Goal: Information Seeking & Learning: Find specific fact

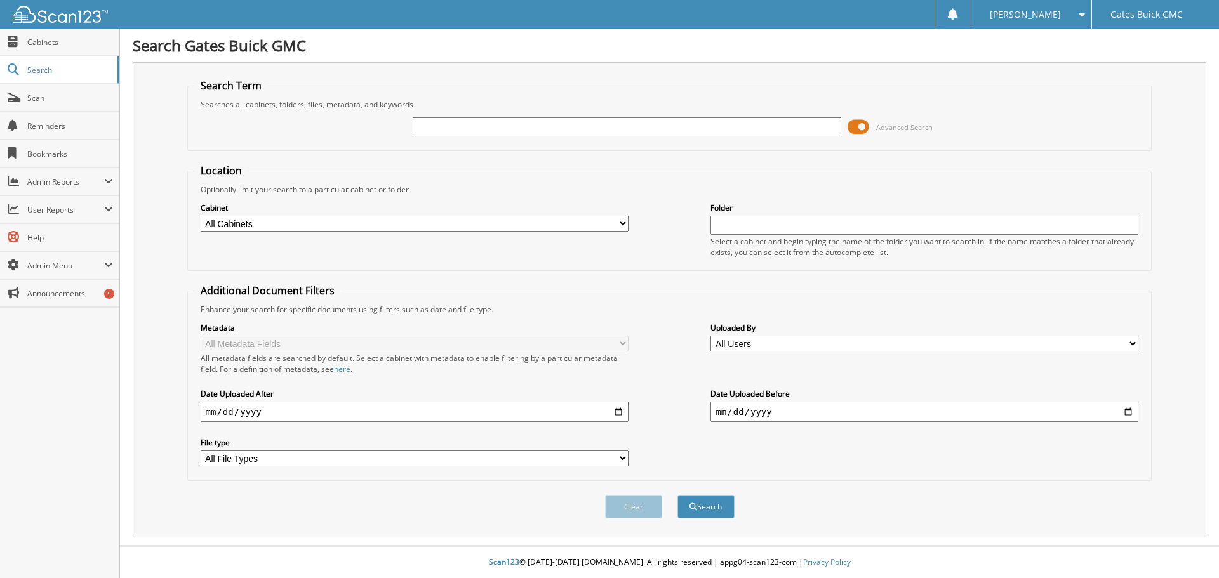
type input "6"
type input "962"
click at [677, 495] on button "Search" at bounding box center [705, 506] width 57 height 23
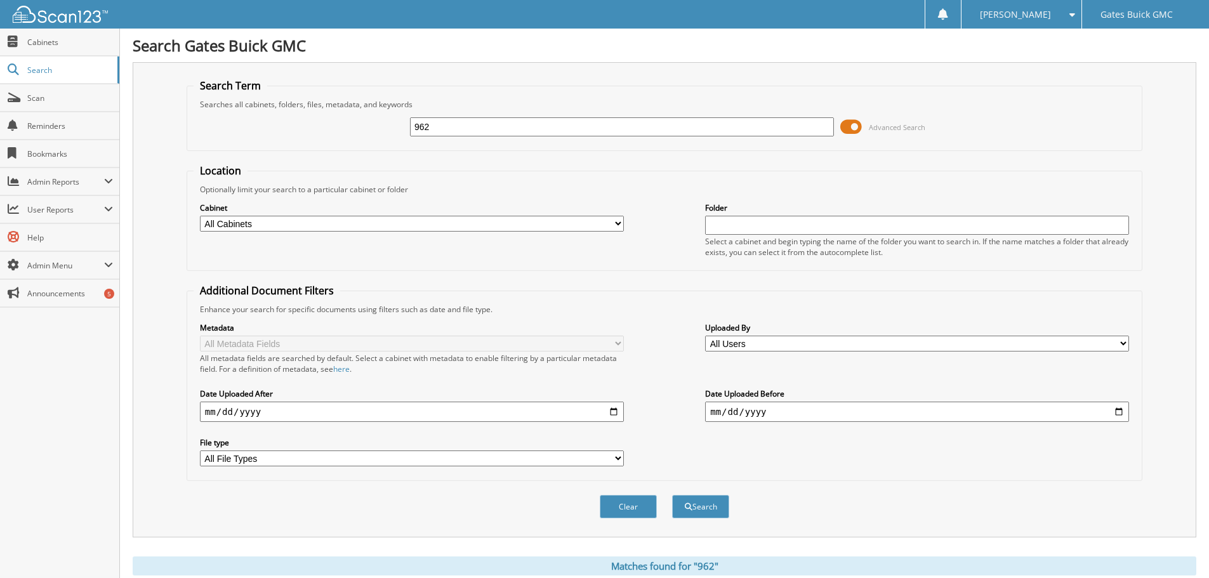
click at [307, 219] on select "All Cabinets ACCOUNTS PAYABLE CREDIT APPLICATIONS DEALER LICENSES DEALS GM OPEN…" at bounding box center [412, 224] width 424 height 16
select select "34859"
click at [200, 216] on select "All Cabinets ACCOUNTS PAYABLE CREDIT APPLICATIONS DEALER LICENSES DEALS GM OPEN…" at bounding box center [412, 224] width 424 height 16
click at [709, 511] on button "Search" at bounding box center [700, 506] width 57 height 23
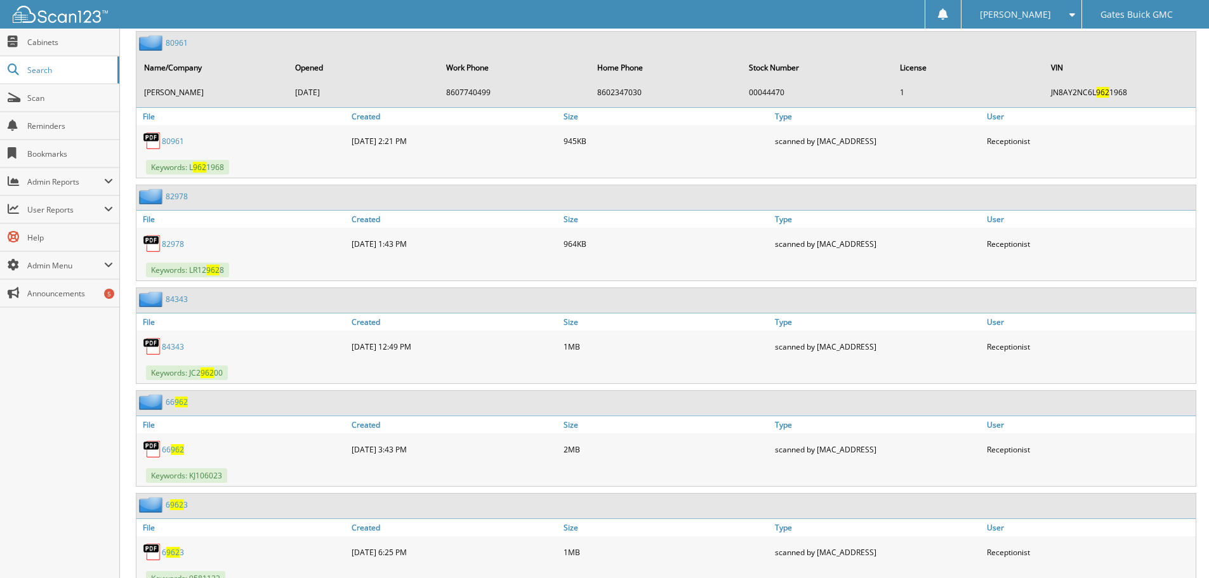
scroll to position [1286, 0]
click at [267, 24] on div "Margie J. Settings Logout Gates Buick GMC" at bounding box center [604, 14] width 1209 height 29
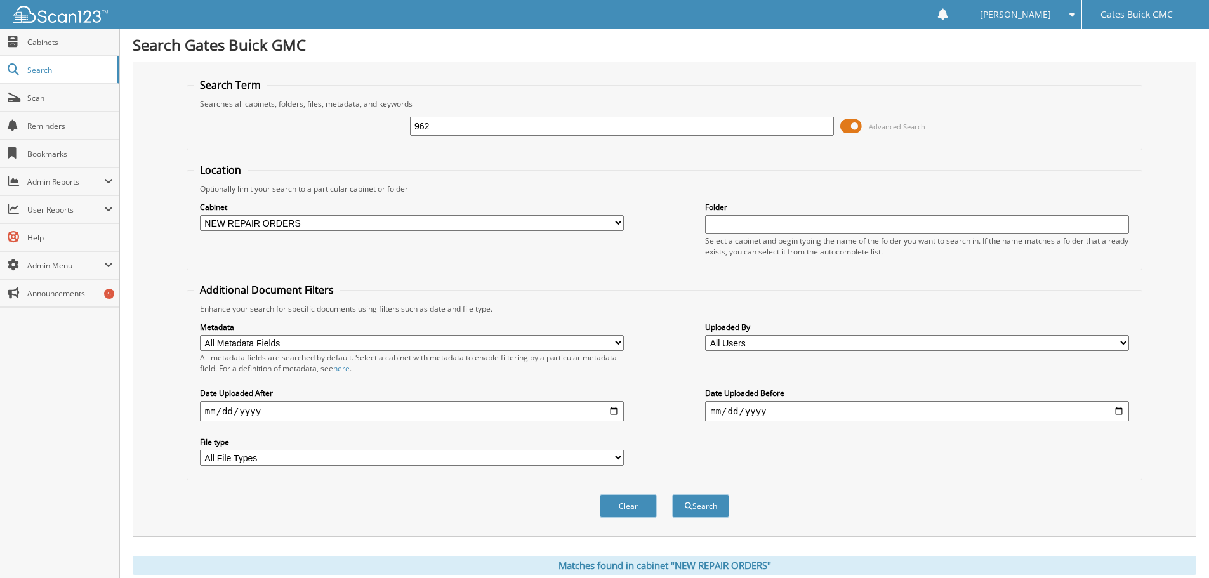
scroll to position [0, 0]
drag, startPoint x: 451, startPoint y: 129, endPoint x: 355, endPoint y: 140, distance: 97.1
click at [335, 126] on div "962 Advanced Search" at bounding box center [665, 127] width 942 height 34
type input "1494"
click at [588, 159] on form "Search Term Searches all cabinets, folders, files, metadata, and keywords 1494 …" at bounding box center [665, 306] width 956 height 454
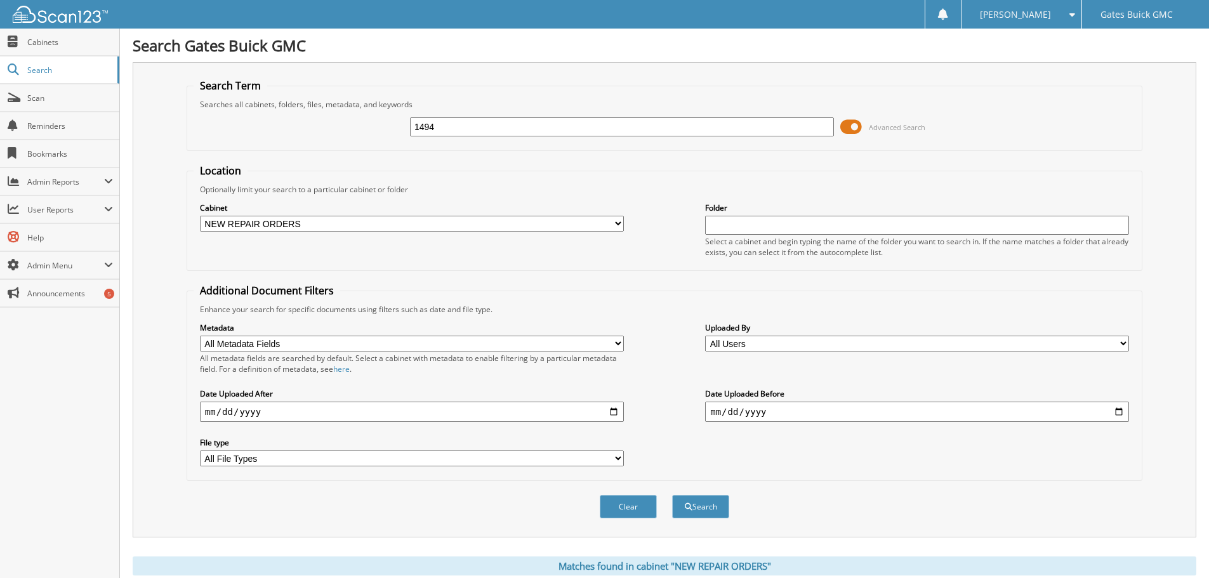
click at [618, 411] on input "date" at bounding box center [412, 412] width 424 height 20
type input "2025-05-08"
click at [715, 507] on button "Search" at bounding box center [700, 506] width 57 height 23
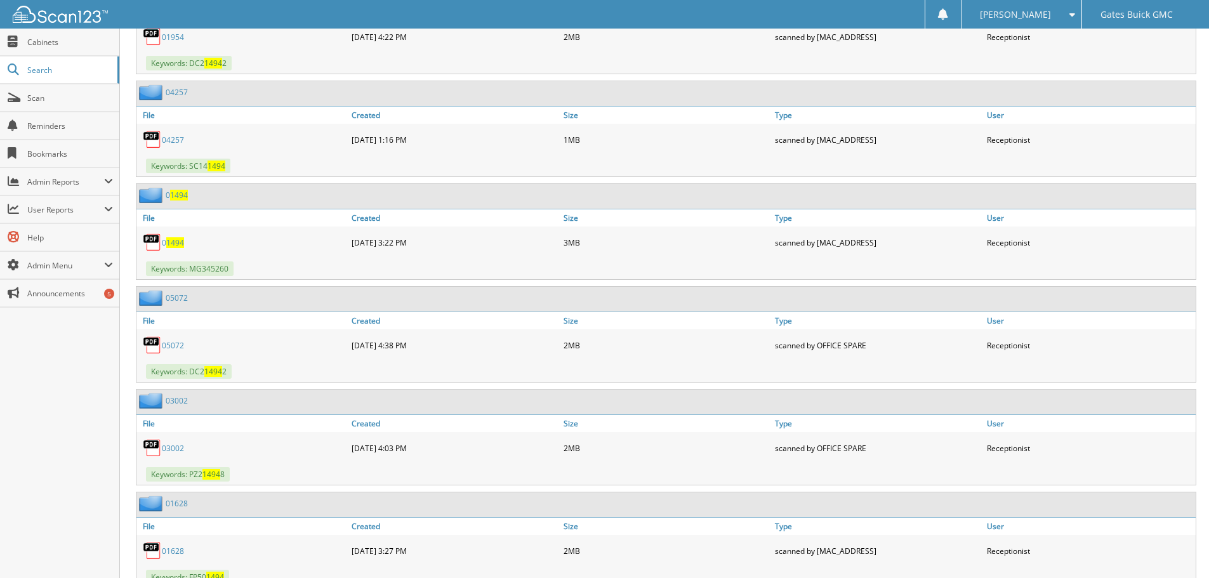
scroll to position [889, 0]
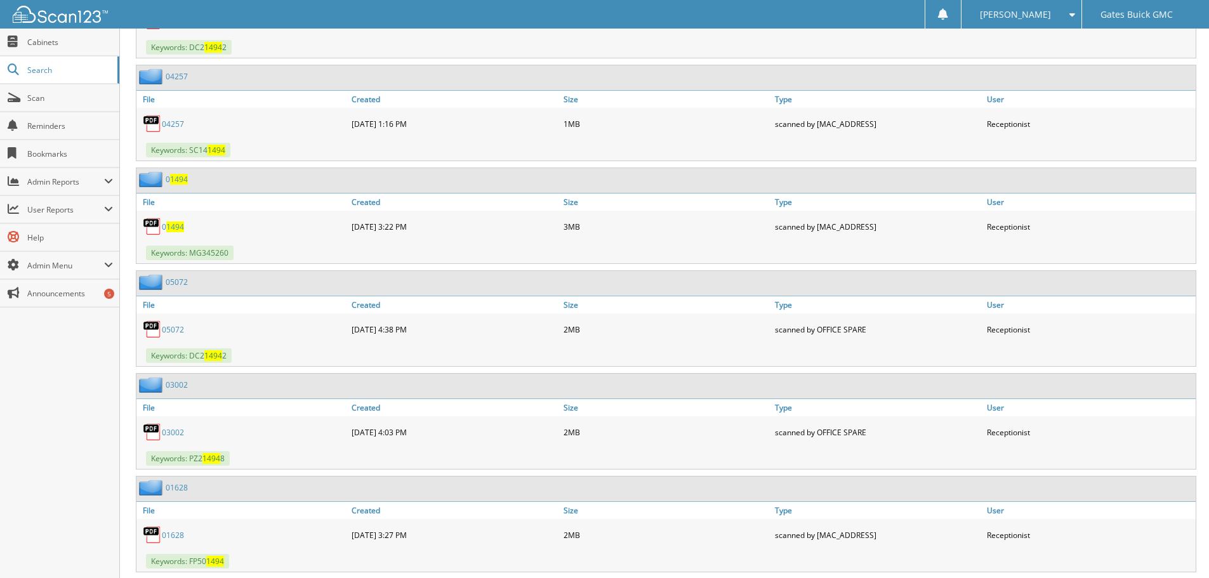
click at [178, 228] on span "1494" at bounding box center [175, 227] width 18 height 11
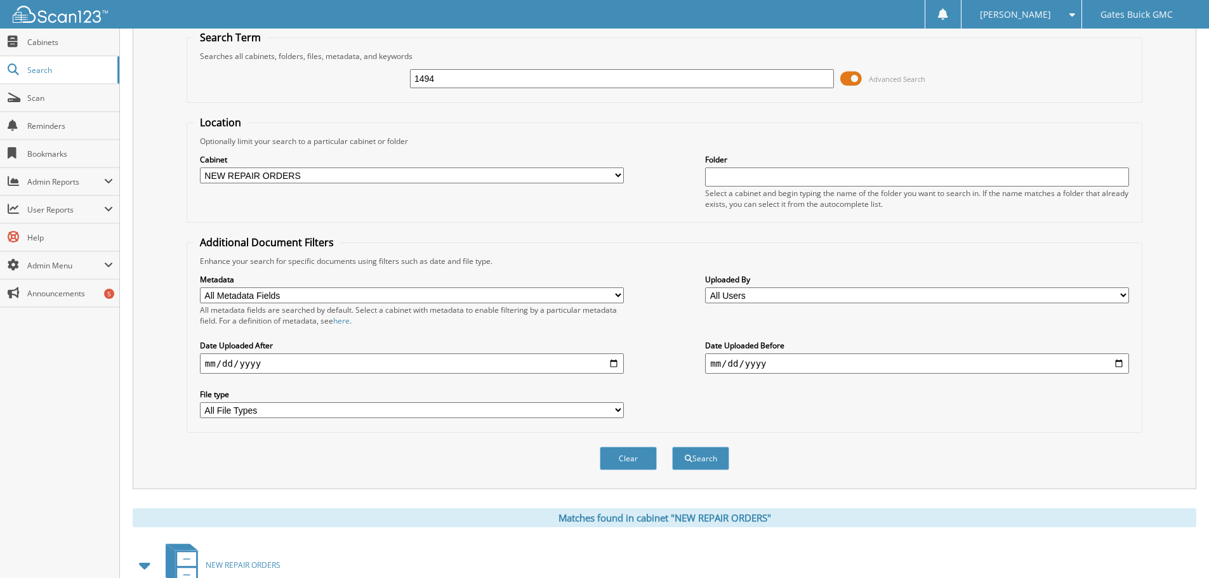
scroll to position [0, 0]
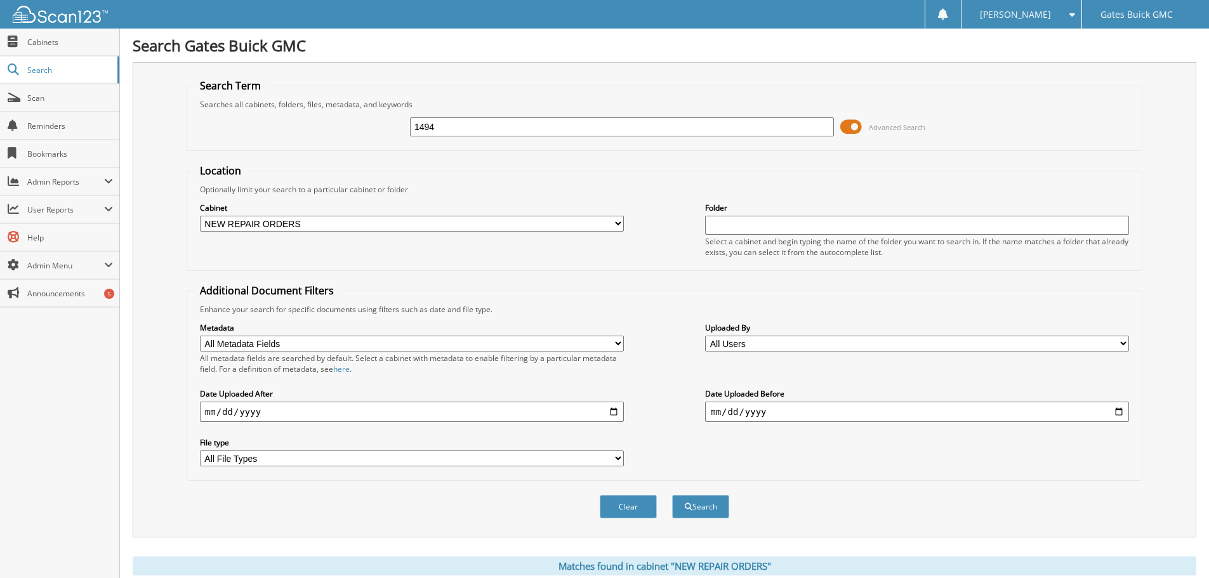
drag, startPoint x: 499, startPoint y: 124, endPoint x: 386, endPoint y: 137, distance: 113.7
click at [392, 130] on div "1494 Advanced Search" at bounding box center [665, 127] width 942 height 34
type input "291463"
click at [267, 227] on select "All Cabinets ACCOUNTS PAYABLE CREDIT APPLICATIONS DEALER LICENSES DEALS GM OPEN…" at bounding box center [412, 224] width 424 height 16
select select
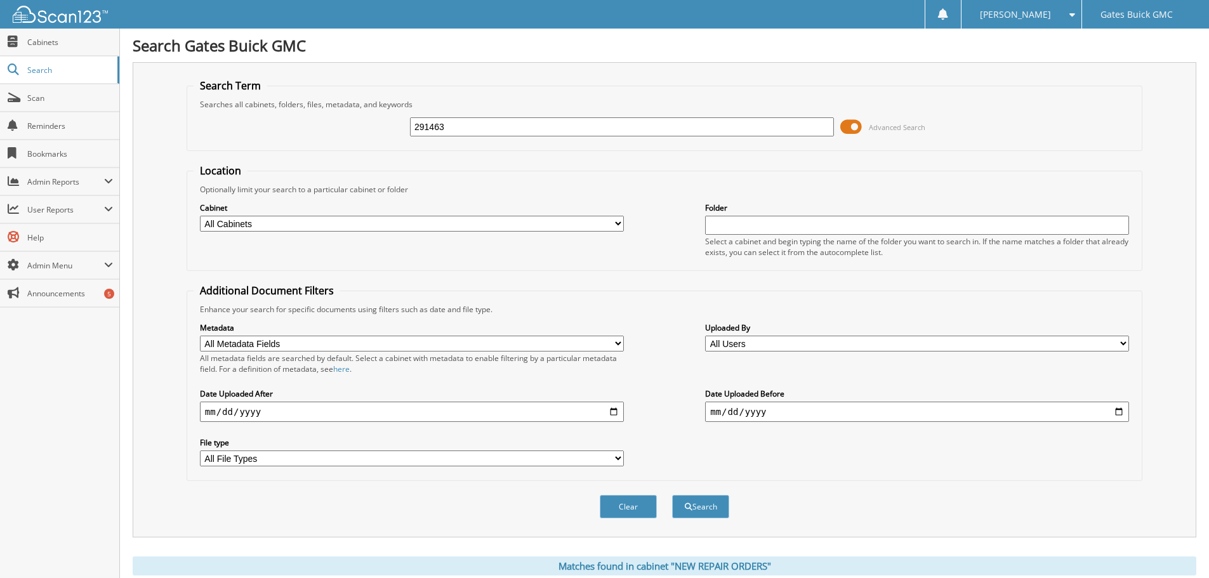
click at [200, 216] on select "All Cabinets ACCOUNTS PAYABLE CREDIT APPLICATIONS DEALER LICENSES DEALS GM OPEN…" at bounding box center [412, 224] width 424 height 16
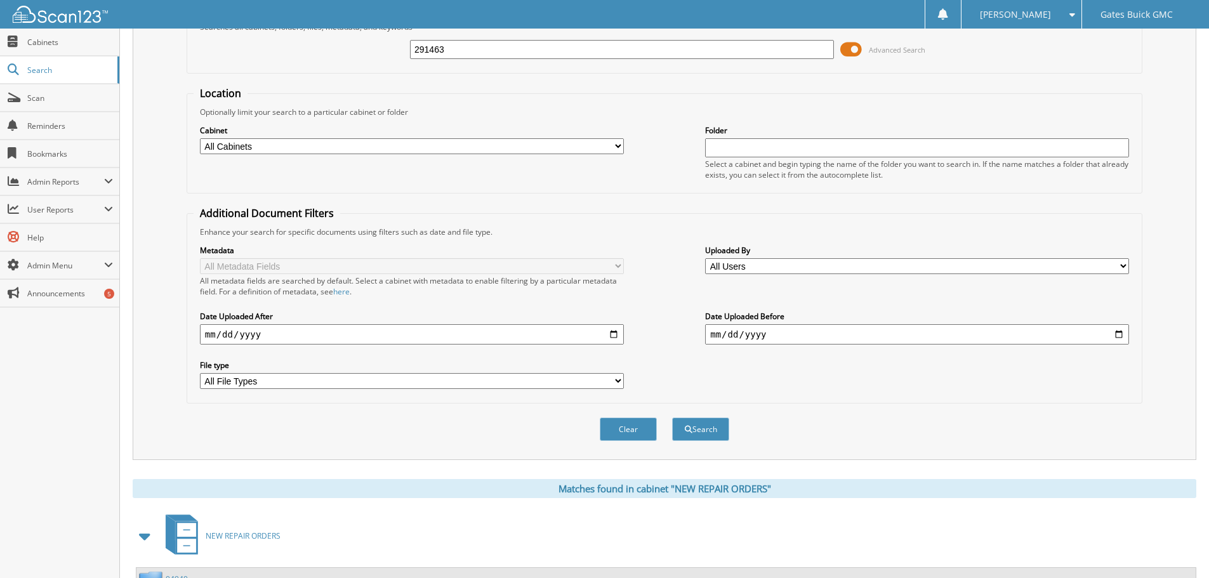
scroll to position [317, 0]
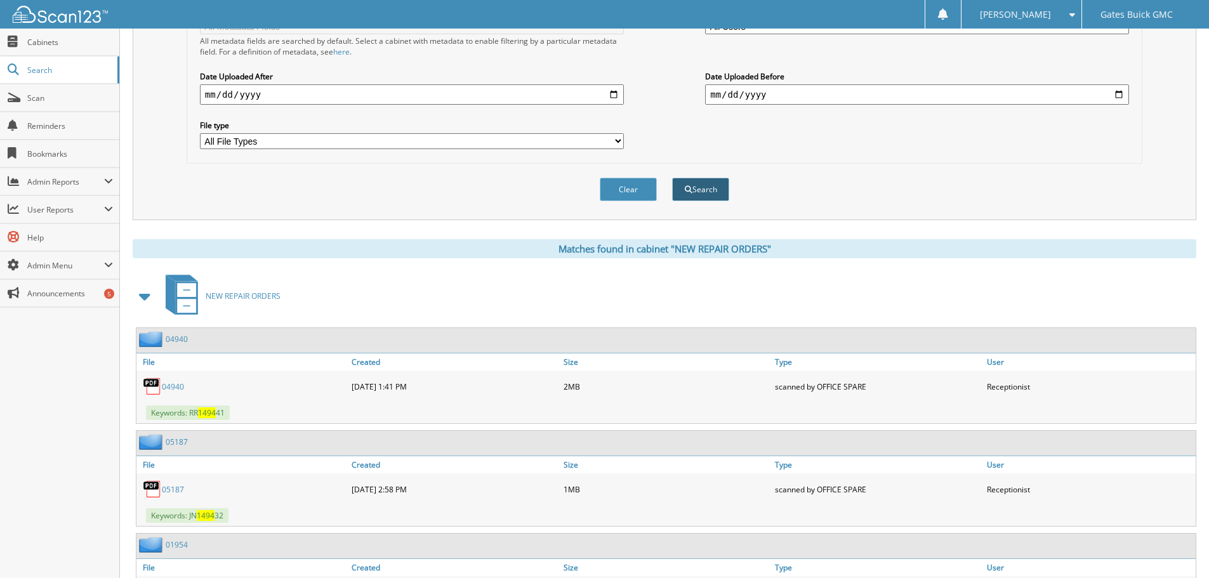
click at [701, 189] on button "Search" at bounding box center [700, 189] width 57 height 23
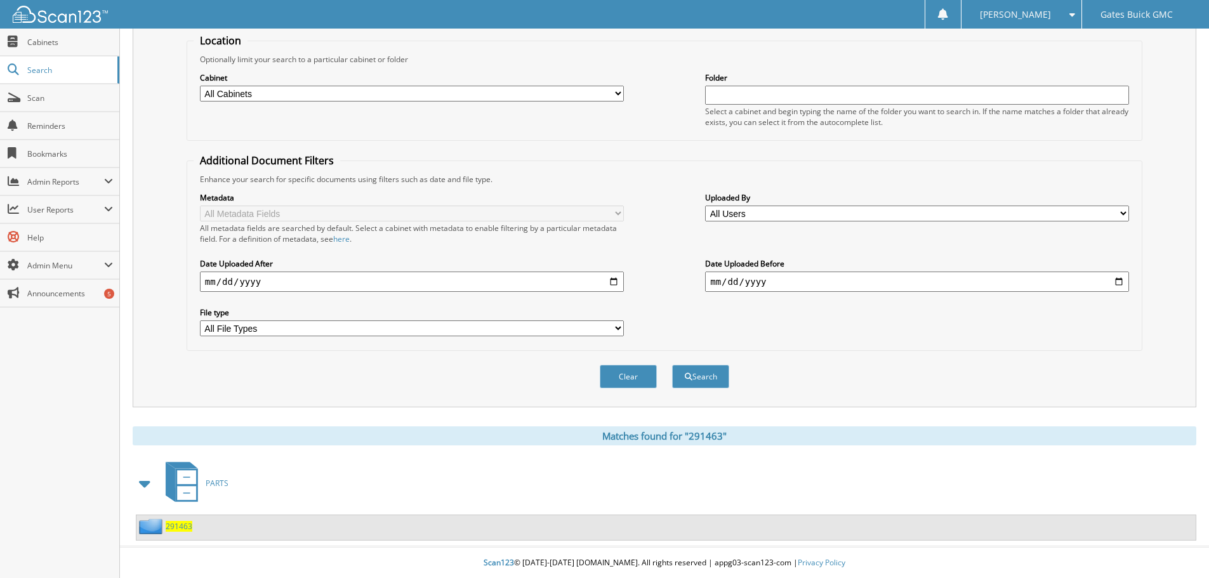
scroll to position [131, 0]
click at [182, 526] on span "291463" at bounding box center [179, 526] width 27 height 11
